Goal: Task Accomplishment & Management: Manage account settings

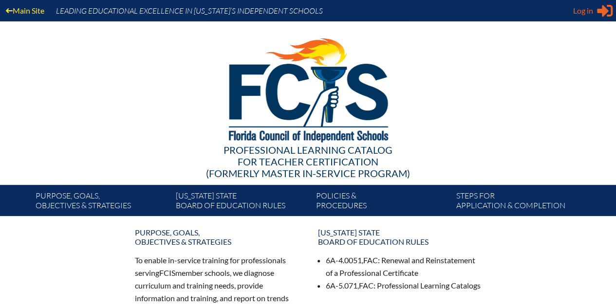
click at [581, 12] on span "Log in" at bounding box center [583, 11] width 20 height 12
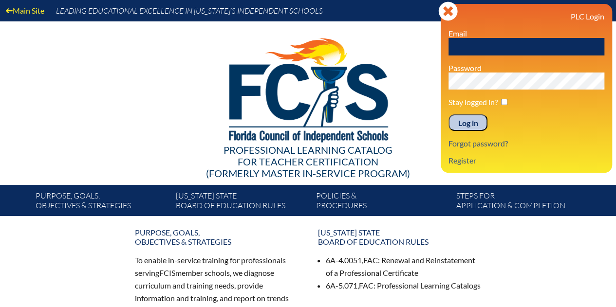
click at [473, 49] on input "text" at bounding box center [527, 47] width 156 height 18
type input "[EMAIL_ADDRESS][DOMAIN_NAME]"
click at [467, 124] on input "Log in" at bounding box center [468, 122] width 39 height 17
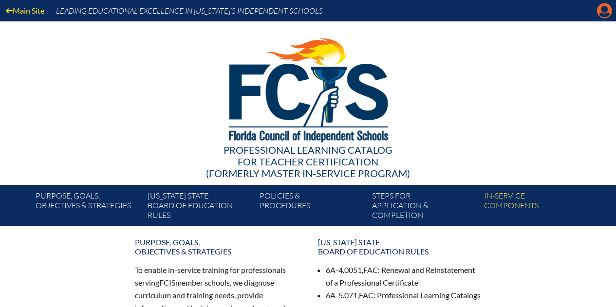
click at [600, 9] on icon "Manage account" at bounding box center [605, 11] width 16 height 16
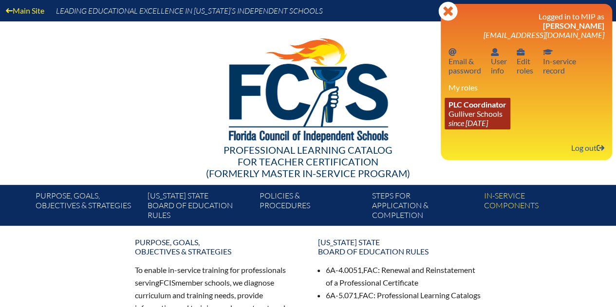
click at [469, 120] on icon "since [DATE]" at bounding box center [468, 122] width 39 height 9
